Goal: Find specific page/section: Find specific page/section

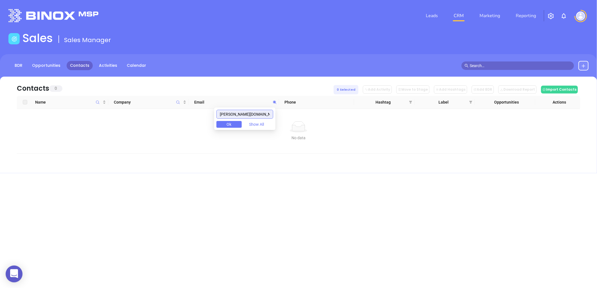
drag, startPoint x: 245, startPoint y: 113, endPoint x: 178, endPoint y: 121, distance: 67.9
click at [174, 122] on body "0 Leads CRM Marketing Reporting Financial Leads Leads Sales Sales Manager BDR O…" at bounding box center [298, 144] width 597 height 288
paste input "[DOMAIN_NAME]"
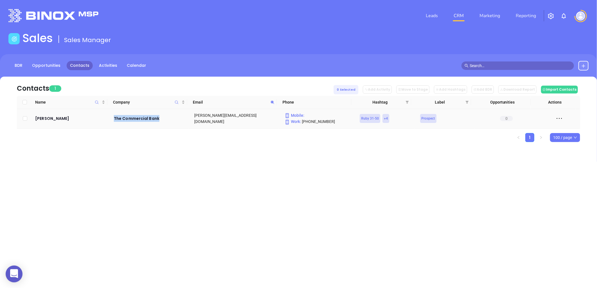
drag, startPoint x: 112, startPoint y: 118, endPoint x: 161, endPoint y: 122, distance: 49.9
click at [161, 122] on td "The Commercial Bank" at bounding box center [148, 119] width 80 height 20
copy div "The Commercial Bank"
click at [273, 100] on icon at bounding box center [272, 102] width 4 height 4
paste input "localfirstbank"
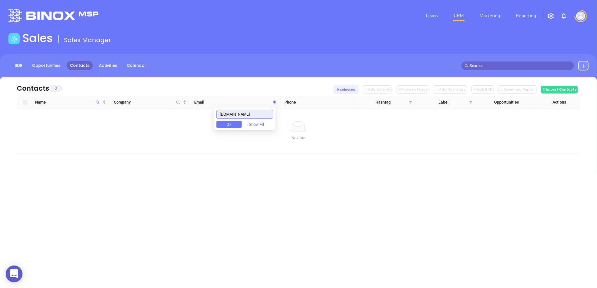
type input "[DOMAIN_NAME]"
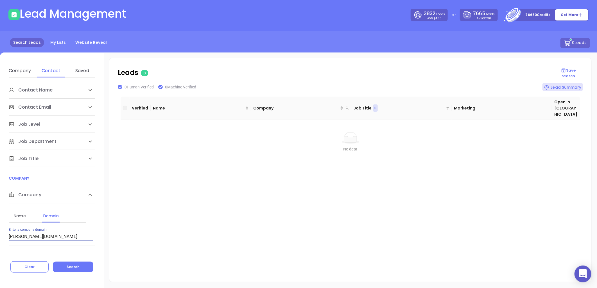
scroll to position [94, 0]
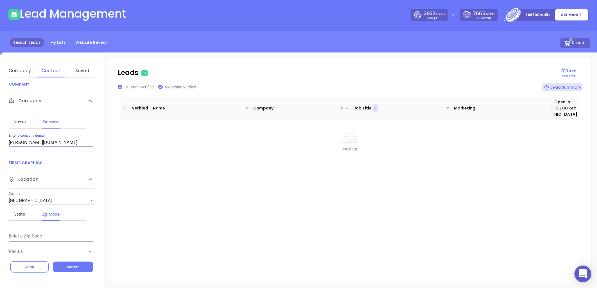
click at [30, 142] on input "[PERSON_NAME][DOMAIN_NAME]" at bounding box center [51, 142] width 84 height 9
paste input "[DOMAIN_NAME]"
type input "[DOMAIN_NAME]"
